Goal: Transaction & Acquisition: Register for event/course

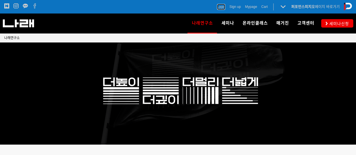
click at [220, 6] on span "Login" at bounding box center [221, 7] width 8 height 6
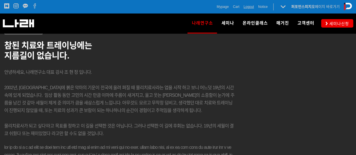
scroll to position [774, 0]
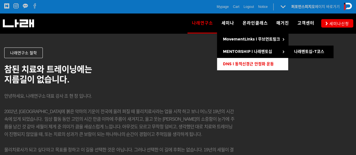
click at [246, 62] on span "DNS l 동적신경근 안정화 운동" at bounding box center [247, 64] width 51 height 5
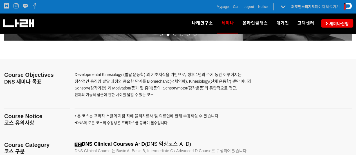
scroll to position [776, 0]
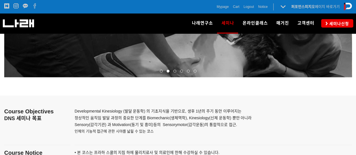
drag, startPoint x: 26, startPoint y: 119, endPoint x: 29, endPoint y: 114, distance: 5.0
click at [27, 117] on span "DNS 세미나 목표" at bounding box center [22, 119] width 37 height 6
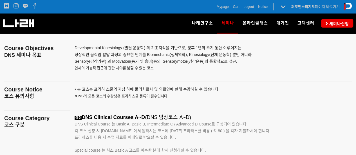
scroll to position [860, 0]
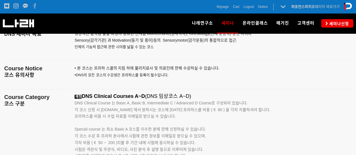
click at [26, 70] on span "Course Notice" at bounding box center [23, 68] width 38 height 6
click at [39, 116] on p at bounding box center [37, 117] width 66 height 6
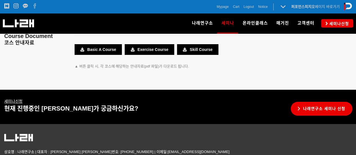
scroll to position [1113, 0]
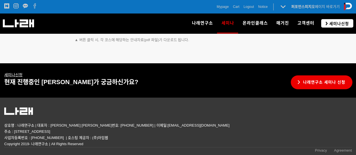
click at [335, 26] on span "세미나신청" at bounding box center [337, 24] width 21 height 6
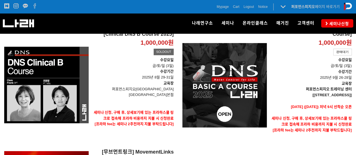
scroll to position [112, 0]
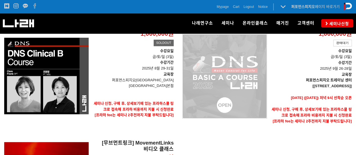
click at [258, 76] on div "[DNS 2025 - CLINICAL Basic A Course] 1,000,000원 TIME SALE 판매대기" at bounding box center [224, 76] width 84 height 120
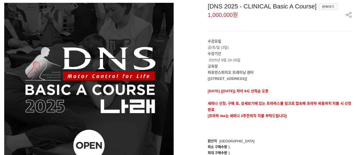
scroll to position [28, 0]
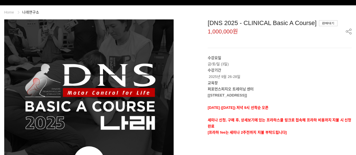
drag, startPoint x: 211, startPoint y: 87, endPoint x: 261, endPoint y: 94, distance: 50.4
click at [261, 93] on div "수강요일 금/토/일 (3일) 수강기간 2025년 9월 26-28일 교육장 퍼포먼스피지오 트레이닝 센터 [서울 송파구 법원로 128 SKV1 메…" at bounding box center [279, 101] width 144 height 93
click at [261, 116] on div "수강요일 금/토/일 (3일) 수강기간 2025년 9월 26-28일 교육장 퍼포먼스피지오 트레이닝 센터 [서울 송파구 법원로 128 SKV1 메…" at bounding box center [279, 101] width 144 height 93
drag, startPoint x: 225, startPoint y: 109, endPoint x: 279, endPoint y: 115, distance: 54.3
click at [279, 114] on div "수강요일 금/토/일 (3일) 수강기간 2025년 9월 26-28일 교육장 퍼포먼스피지오 트레이닝 센터 [서울 송파구 법원로 128 SKV1 메…" at bounding box center [279, 101] width 144 height 93
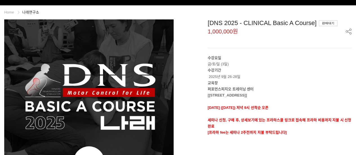
drag, startPoint x: 280, startPoint y: 118, endPoint x: 274, endPoint y: 120, distance: 5.9
click at [279, 119] on strong "세미나 신청, 구매 후, 상세보기에 있는 프라하스쿨 링크로 접속해 프라하 비용까지 지불 시 신청완료" at bounding box center [278, 123] width 143 height 10
drag, startPoint x: 215, startPoint y: 120, endPoint x: 232, endPoint y: 127, distance: 18.3
click at [224, 120] on strong "세미나 신청, 구매 후, 상세보기에 있는 프라하스쿨 링크로 접속해 프라하 비용까지 지불 시 신청완료" at bounding box center [278, 123] width 143 height 10
click at [232, 127] on p "세미나 신청, 구매 후, 상세보기에 있는 프라하스쿨 링크로 접속해 프라하 비용까지 지불 시 신청완료" at bounding box center [279, 123] width 144 height 12
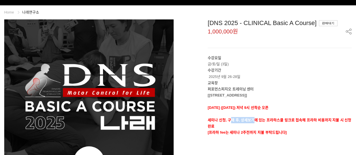
drag, startPoint x: 229, startPoint y: 117, endPoint x: 255, endPoint y: 123, distance: 26.8
click at [255, 123] on p "세미나 신청, 구매 후, 상세보기에 있는 프라하스쿨 링크로 접속해 프라하 비용까지 지불 시 신청완료" at bounding box center [279, 123] width 144 height 12
click at [272, 98] on p "[서울 송파구 법원로 128 SKV1 메트로시티 318호]" at bounding box center [279, 95] width 144 height 6
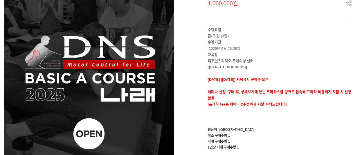
click at [213, 94] on p "세미나 신청, 구매 후, 상세보기에 있는 프라하스쿨 링크로 접속해 프라하 비용까지 지불 시 신청완료" at bounding box center [279, 95] width 144 height 12
drag, startPoint x: 219, startPoint y: 92, endPoint x: 232, endPoint y: 94, distance: 12.6
click at [232, 94] on p "세미나 신청, 구매 후, 상세보기에 있는 프라하스쿨 링크로 접속해 프라하 비용까지 지불 시 신청완료" at bounding box center [279, 95] width 144 height 12
drag, startPoint x: 219, startPoint y: 91, endPoint x: 225, endPoint y: 92, distance: 6.1
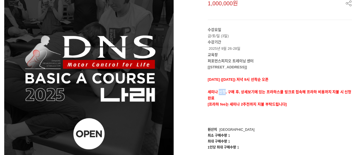
click at [225, 92] on strong "세미나 신청, 구매 후, 상세보기에 있는 프라하스쿨 링크로 접속해 프라하 비용까지 지불 시 신청완료" at bounding box center [278, 95] width 143 height 10
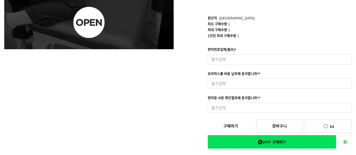
scroll to position [169, 0]
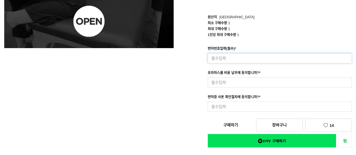
click at [260, 59] on input at bounding box center [279, 58] width 144 height 10
type input "82348"
click at [271, 81] on input at bounding box center [279, 82] width 144 height 10
click at [265, 81] on input at bounding box center [279, 82] width 144 height 10
type input "s"
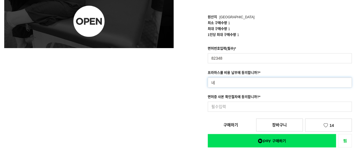
type input "네"
click at [272, 106] on input at bounding box center [279, 106] width 144 height 10
type input "네"
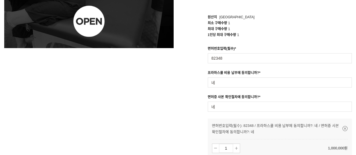
drag, startPoint x: 239, startPoint y: 125, endPoint x: 242, endPoint y: 127, distance: 3.6
click at [242, 126] on div "[DNS 2025 - CLINICAL Basic A Course] 1,000,000원 수강요일 금/토/일 (3일) 수강기간 2025년 9월 2…" at bounding box center [266, 46] width 169 height 334
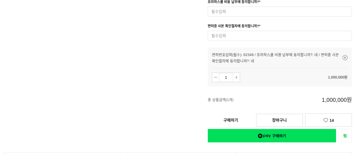
scroll to position [225, 0]
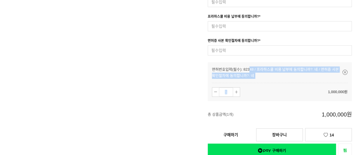
drag, startPoint x: 249, startPoint y: 66, endPoint x: 311, endPoint y: 84, distance: 64.7
click at [312, 79] on div "면허번호입력(필수): 82348 / 프라하스쿨 비용 납부에 동의합니까?: 네 / 면허증 사본 확인절차에 동의합니까?: 네 1 1,000,000원" at bounding box center [279, 81] width 135 height 30
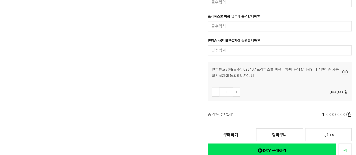
click at [311, 84] on div "면허번호입력(필수): 82348 / 프라하스쿨 비용 납부에 동의합니까?: 네 / 면허증 사본 확인절차에 동의합니까?: 네 1 1,000,000원" at bounding box center [279, 81] width 135 height 30
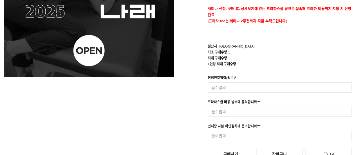
scroll to position [141, 0]
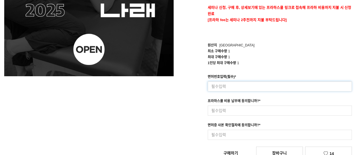
click at [288, 84] on input at bounding box center [279, 86] width 144 height 10
type input "82348"
click at [269, 108] on input at bounding box center [279, 110] width 144 height 10
type input "네"
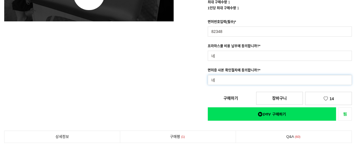
scroll to position [197, 0]
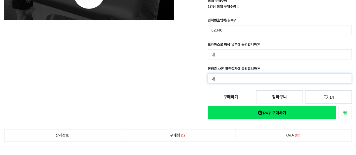
type input "네"
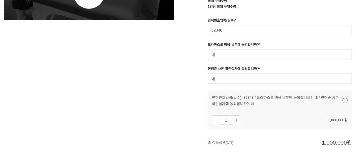
click at [240, 99] on div "[DNS 2025 - CLINICAL Basic A Course] 1,000,000원 수강요일 금/토/일 (3일) 수강기간 2025년 9월 2…" at bounding box center [266, 18] width 169 height 334
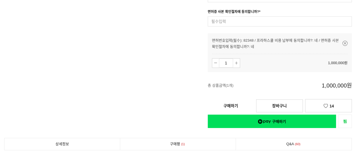
scroll to position [253, 0]
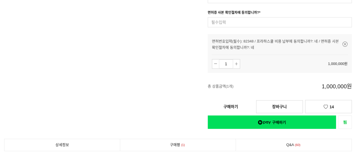
click at [249, 78] on div "면허번호입력(필수): 82348 / 프라하스쿨 비용 납부에 동의합니까?: 네 / 면허증 사본 확인절차에 동의합니까?: 네 1 1,000,000…" at bounding box center [279, 67] width 144 height 66
click at [226, 104] on link "구매하기" at bounding box center [230, 106] width 46 height 12
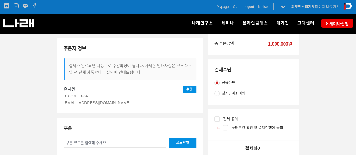
scroll to position [112, 0]
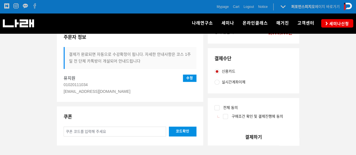
click at [218, 109] on input "전체 동의" at bounding box center [216, 107] width 5 height 5
checkbox input "true"
click at [218, 82] on input "실시간계좌이체" at bounding box center [216, 82] width 5 height 5
radio input "true"
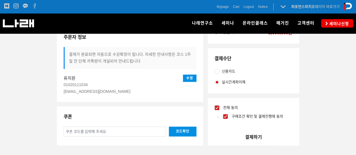
click at [217, 70] on input "신용카드" at bounding box center [216, 71] width 5 height 5
radio input "true"
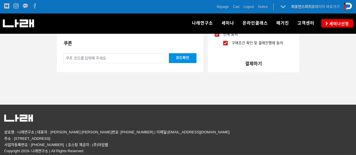
click at [261, 63] on button "결제하기" at bounding box center [252, 64] width 91 height 16
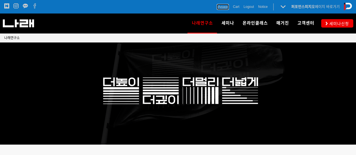
click at [223, 9] on span "Mypage" at bounding box center [222, 7] width 12 height 6
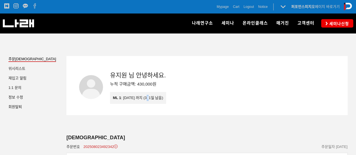
drag, startPoint x: 147, startPoint y: 101, endPoint x: 150, endPoint y: 97, distance: 5.0
click at [150, 97] on div "ML 1 : [DATE] 까지 (351일 남음)" at bounding box center [138, 98] width 50 height 6
drag, startPoint x: 170, startPoint y: 95, endPoint x: 174, endPoint y: 94, distance: 4.2
click at [166, 95] on div "ML 1 : [DATE] 까지 (351일 남음)" at bounding box center [138, 98] width 56 height 12
click at [6, 86] on div "[DEMOGRAPHIC_DATA] 위시 리스트 재입고 알림 1:1 문의 정보 수정 회원탈퇴" at bounding box center [33, 85] width 58 height 58
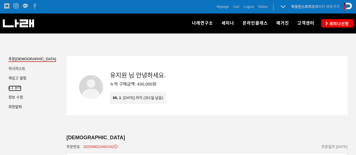
click at [10, 86] on link "1:1 문의" at bounding box center [14, 88] width 13 height 6
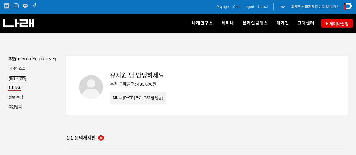
click at [23, 76] on link "재입고 알림" at bounding box center [17, 79] width 18 height 6
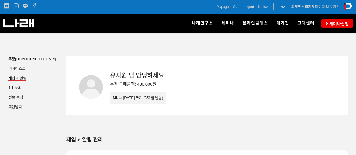
drag, startPoint x: 31, startPoint y: 16, endPoint x: 31, endPoint y: 20, distance: 3.9
click at [31, 17] on div "나래연구소" at bounding box center [81, 23] width 157 height 20
click at [31, 22] on img at bounding box center [18, 23] width 31 height 8
